Goal: Task Accomplishment & Management: Manage account settings

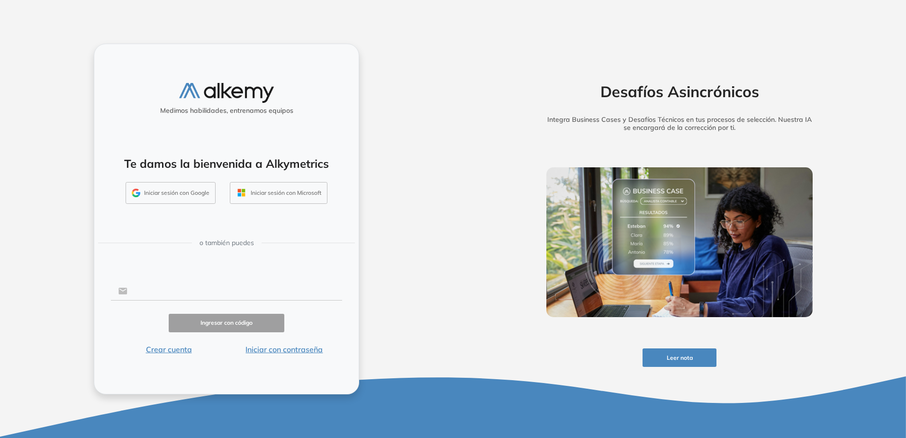
click at [193, 290] on input "text" at bounding box center [234, 291] width 215 height 18
type input "**********"
click at [217, 321] on button "Ingresar con código" at bounding box center [227, 323] width 116 height 18
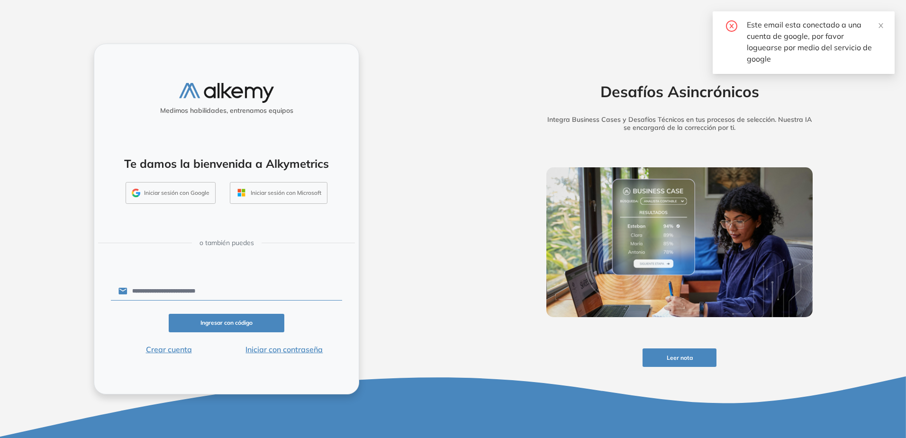
click at [182, 193] on button "Iniciar sesión con Google" at bounding box center [171, 193] width 90 height 22
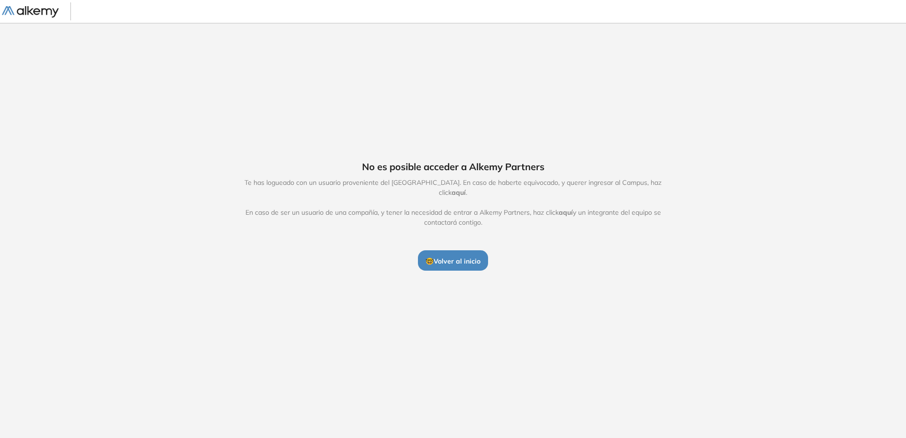
click at [481, 157] on div "No es posible acceder a Alkemy Partners Te has logueado con un usuario provenie…" at bounding box center [453, 215] width 906 height 385
click at [474, 239] on div "No es posible acceder a Alkemy Partners Te has logueado con un usuario provenie…" at bounding box center [452, 215] width 485 height 110
click at [467, 257] on span "🤓 Volver al inicio" at bounding box center [452, 261] width 55 height 9
